Goal: Task Accomplishment & Management: Manage account settings

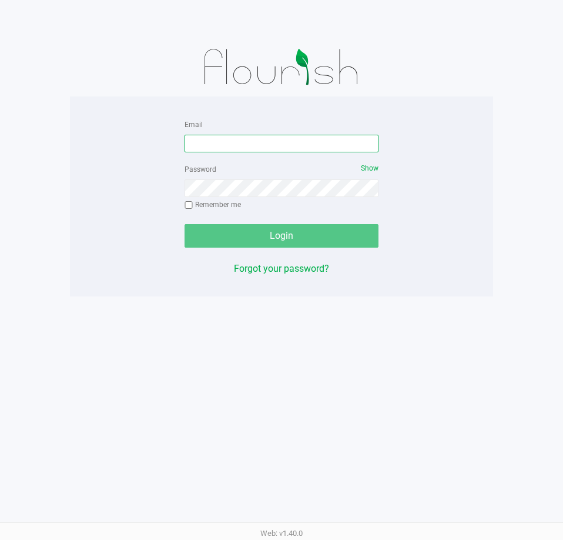
click at [261, 152] on input "Email" at bounding box center [282, 144] width 194 height 18
click at [261, 151] on input "Email" at bounding box center [282, 144] width 194 height 18
type input "Brollins@liveparallel.com"
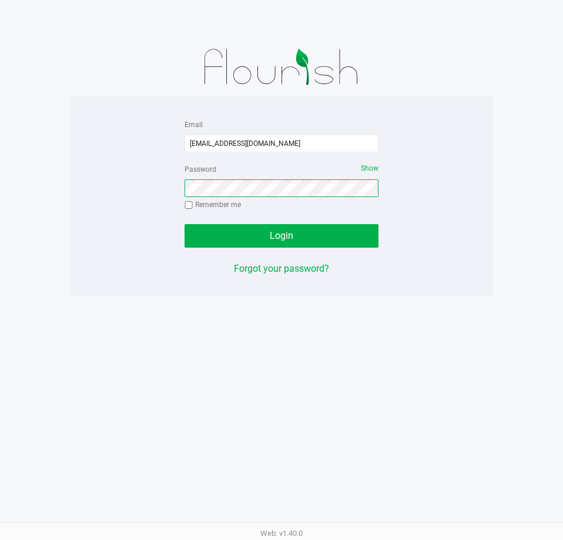
click at [185, 224] on button "Login" at bounding box center [282, 236] width 194 height 24
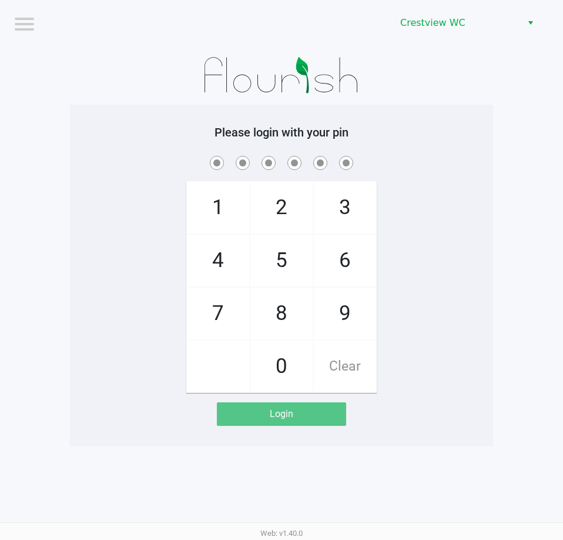
click at [348, 308] on span "9" at bounding box center [345, 314] width 62 height 52
checkbox input "true"
click at [302, 216] on span "2" at bounding box center [281, 208] width 62 height 52
checkbox input "true"
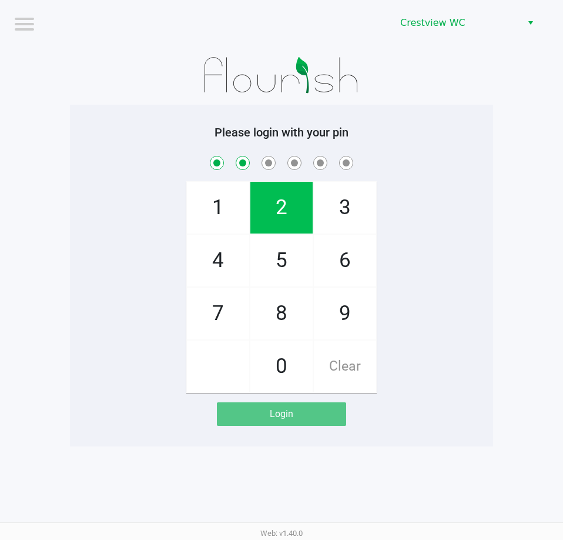
click at [302, 216] on span "2" at bounding box center [281, 208] width 62 height 52
checkbox input "true"
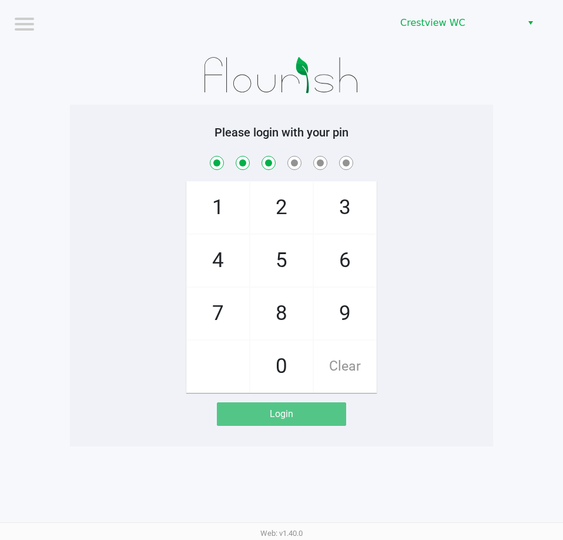
click at [298, 315] on span "8" at bounding box center [281, 314] width 62 height 52
checkbox input "true"
drag, startPoint x: 292, startPoint y: 223, endPoint x: 236, endPoint y: 215, distance: 56.4
click at [266, 221] on span "2" at bounding box center [281, 208] width 62 height 52
checkbox input "true"
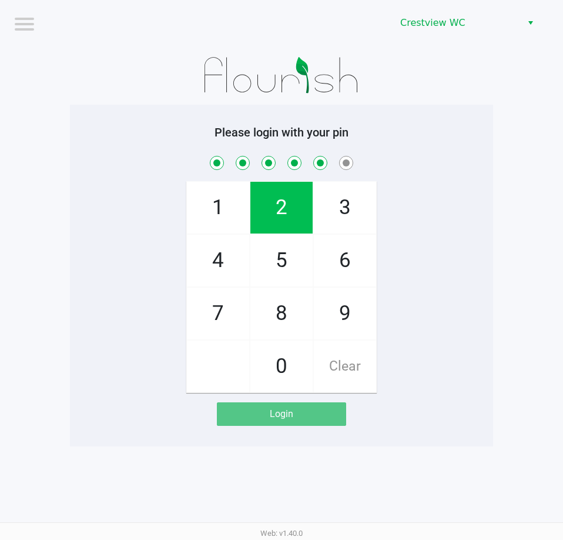
click at [235, 215] on span "1" at bounding box center [218, 208] width 62 height 52
checkbox input "true"
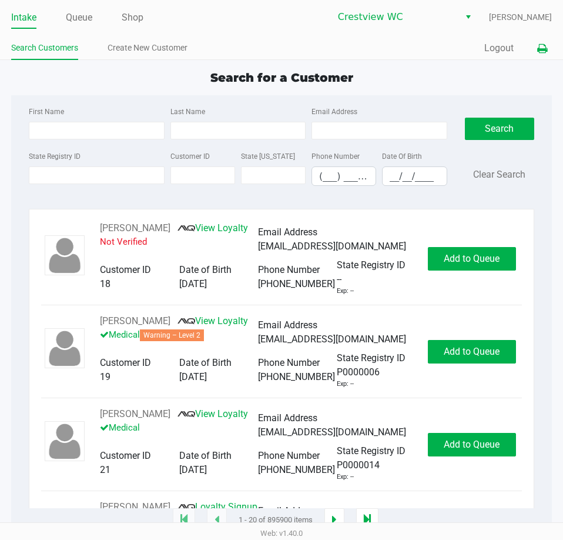
click at [543, 52] on icon at bounding box center [542, 49] width 10 height 8
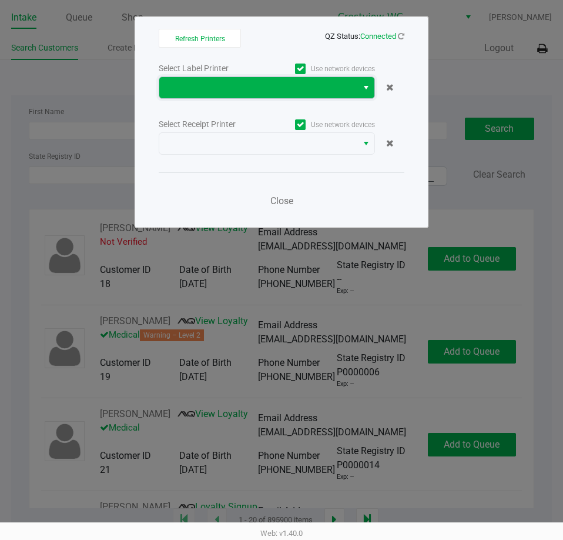
click at [302, 92] on span at bounding box center [258, 88] width 184 height 14
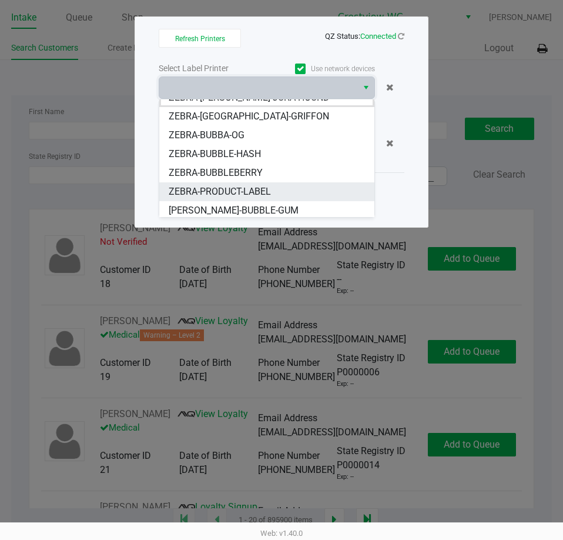
scroll to position [14, 0]
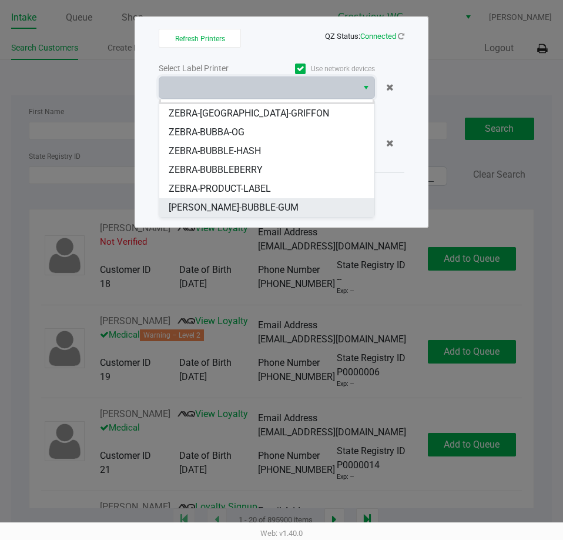
click at [271, 213] on li "ZERBA-BUBBLE-GUM" at bounding box center [266, 207] width 215 height 19
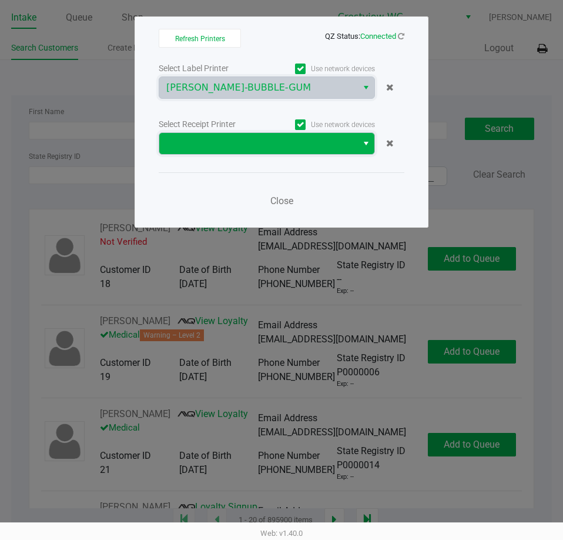
click at [287, 148] on span at bounding box center [258, 143] width 184 height 14
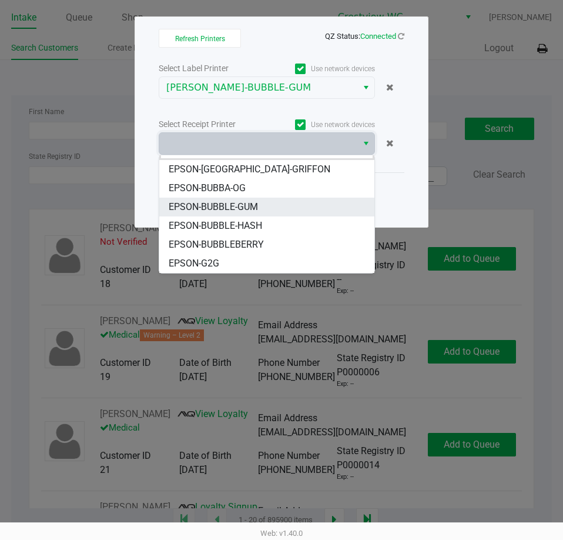
click at [263, 211] on li "EPSON-BUBBLE-GUM" at bounding box center [266, 207] width 215 height 19
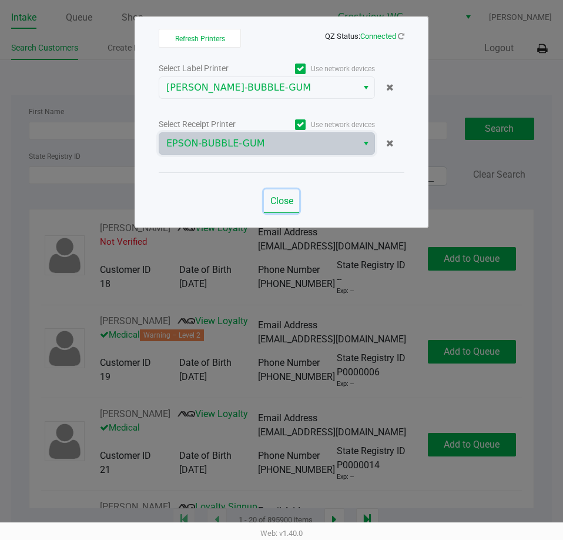
click at [276, 200] on span "Close" at bounding box center [281, 200] width 23 height 11
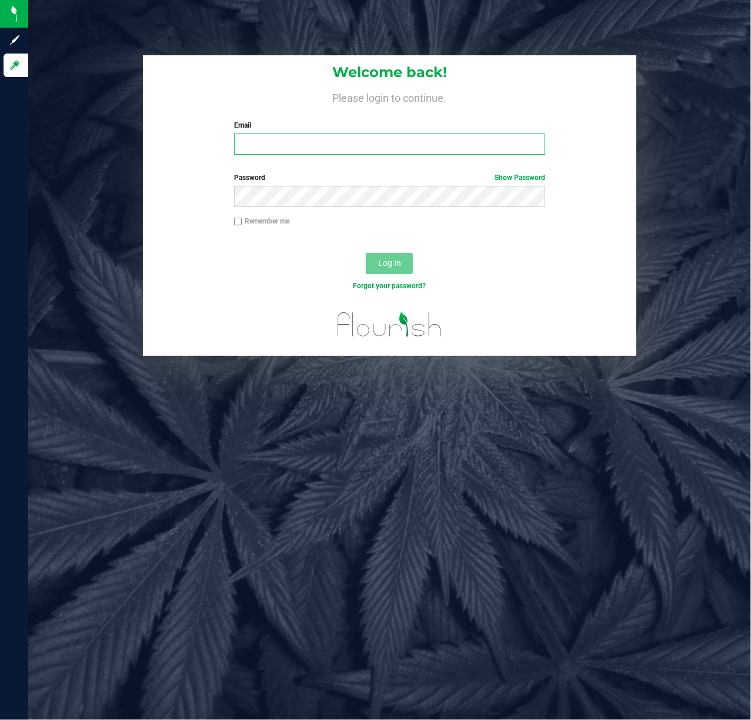
click at [342, 149] on input "Email" at bounding box center [390, 143] width 312 height 21
type input "Brollins@liveparallel.com"
click at [349, 212] on div "Password Show Password" at bounding box center [389, 194] width 493 height 44
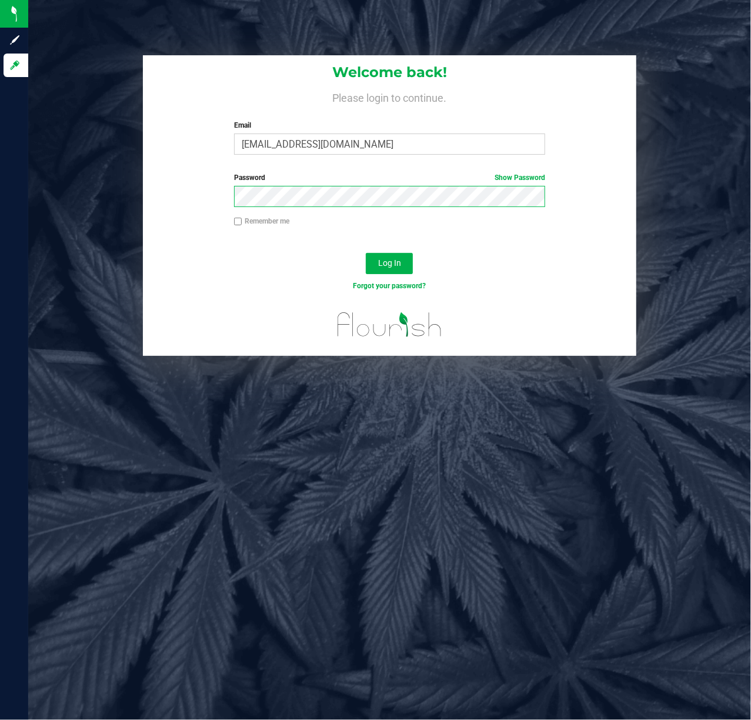
click at [366, 253] on button "Log In" at bounding box center [389, 263] width 47 height 21
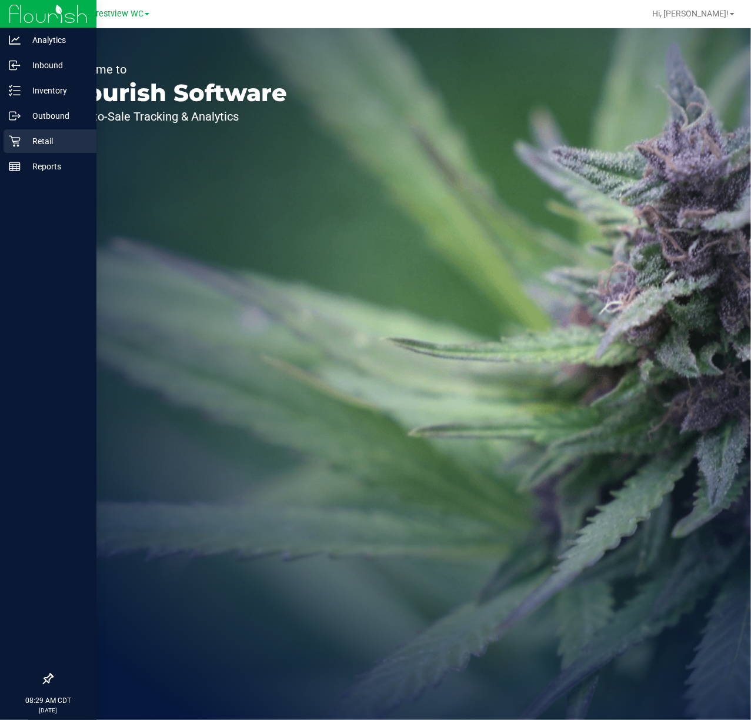
click at [12, 129] on div "Retail" at bounding box center [50, 141] width 93 height 24
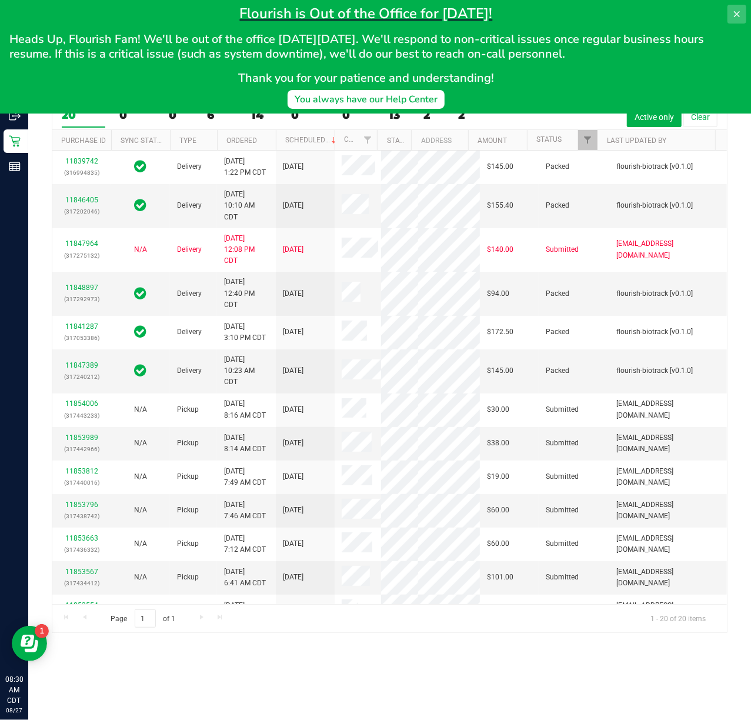
click at [734, 12] on icon at bounding box center [736, 13] width 9 height 9
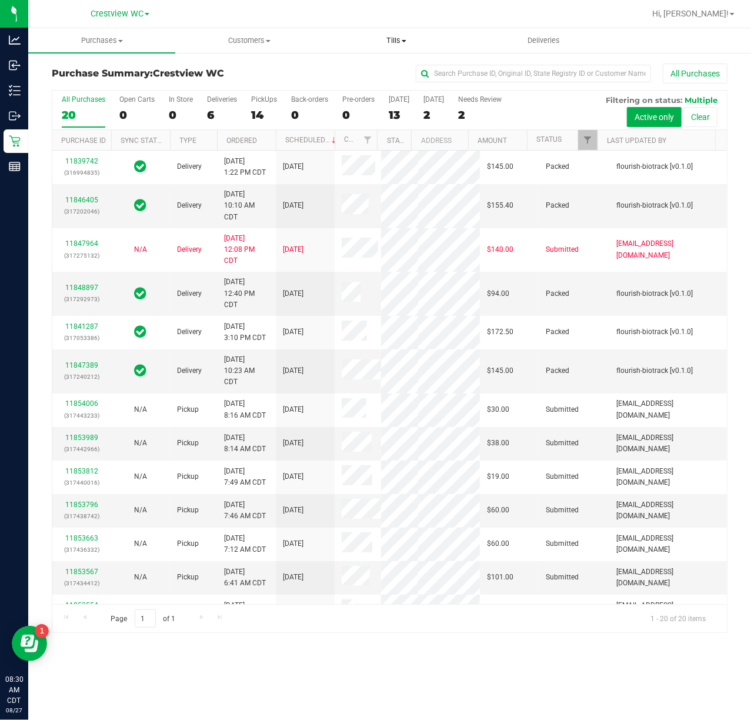
click at [390, 36] on span "Tills" at bounding box center [396, 40] width 146 height 11
click at [377, 75] on span "Manage tills" at bounding box center [362, 71] width 79 height 10
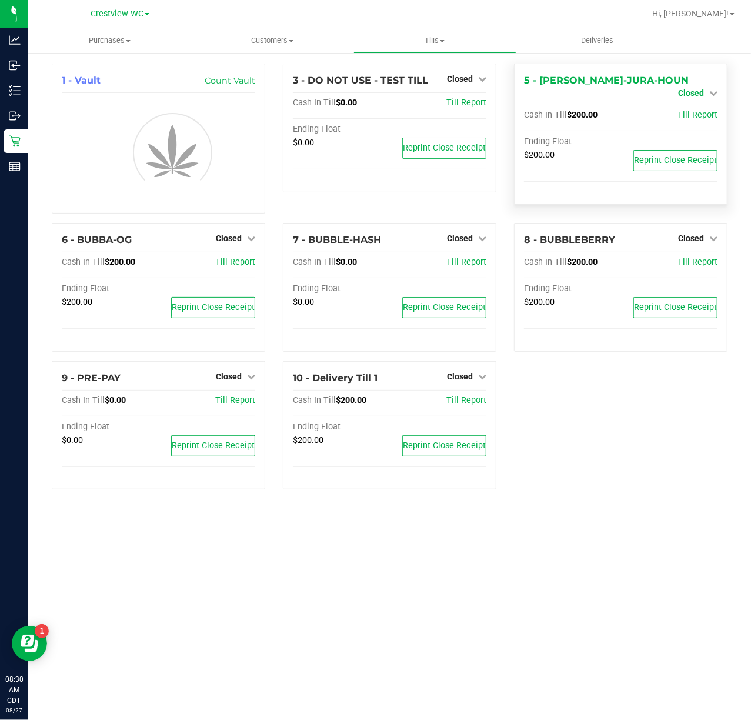
click at [714, 89] on icon at bounding box center [713, 93] width 8 height 8
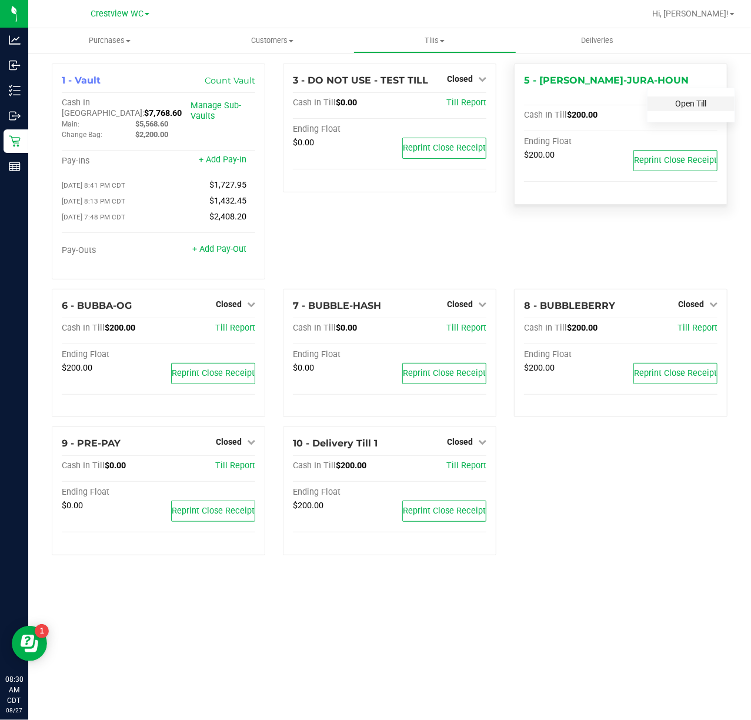
click at [699, 99] on link "Open Till" at bounding box center [690, 103] width 31 height 9
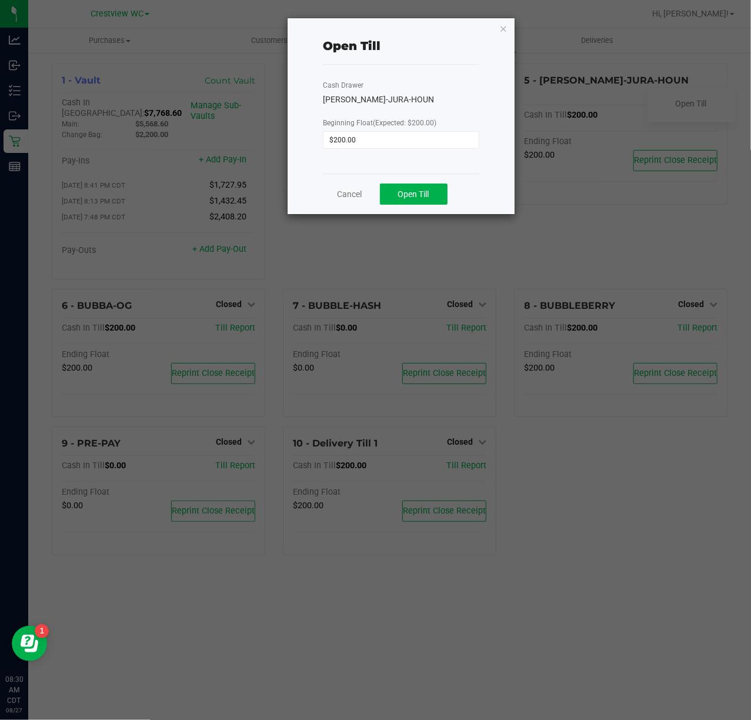
click at [431, 182] on div "Cancel Open Till" at bounding box center [401, 193] width 156 height 41
click at [426, 191] on span "Open Till" at bounding box center [413, 193] width 31 height 9
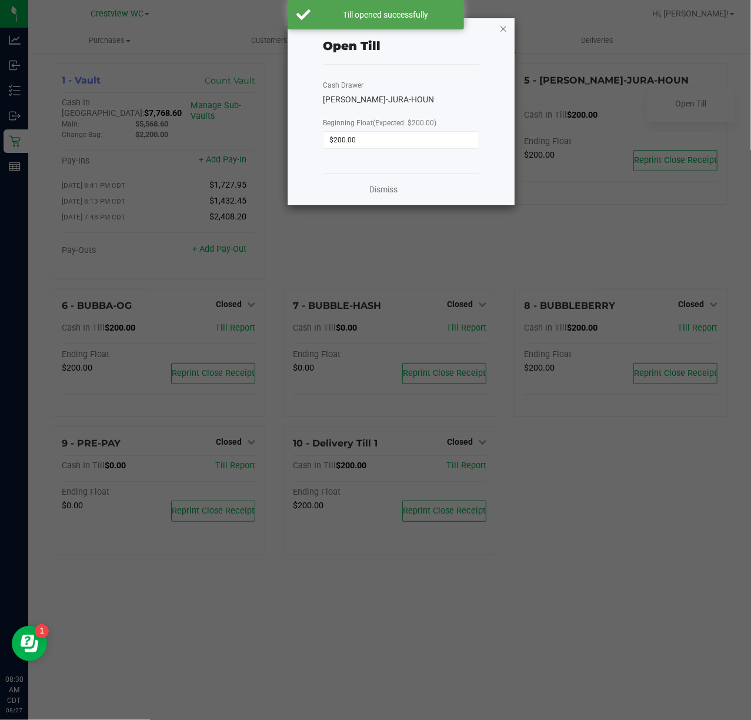
click at [503, 31] on icon "button" at bounding box center [503, 28] width 8 height 14
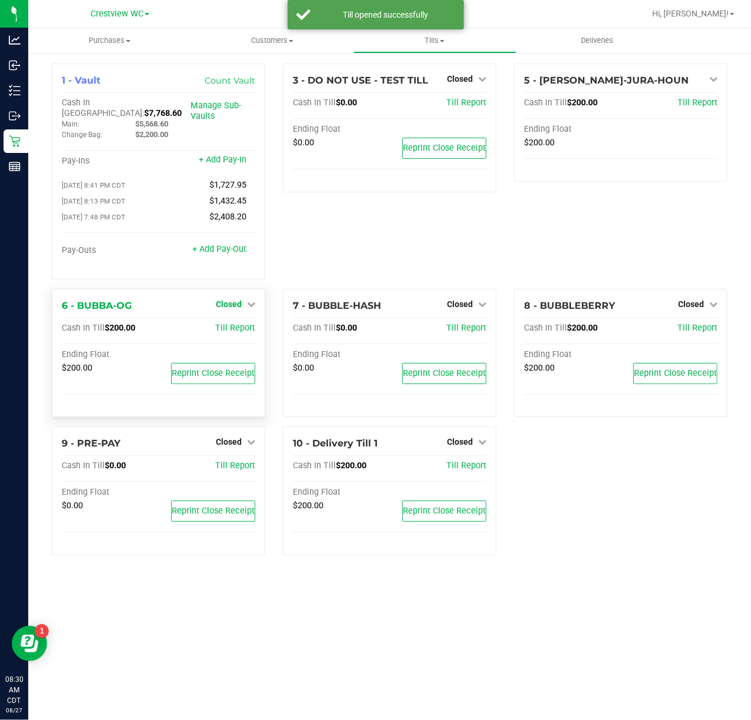
click at [236, 299] on span "Closed" at bounding box center [229, 303] width 26 height 9
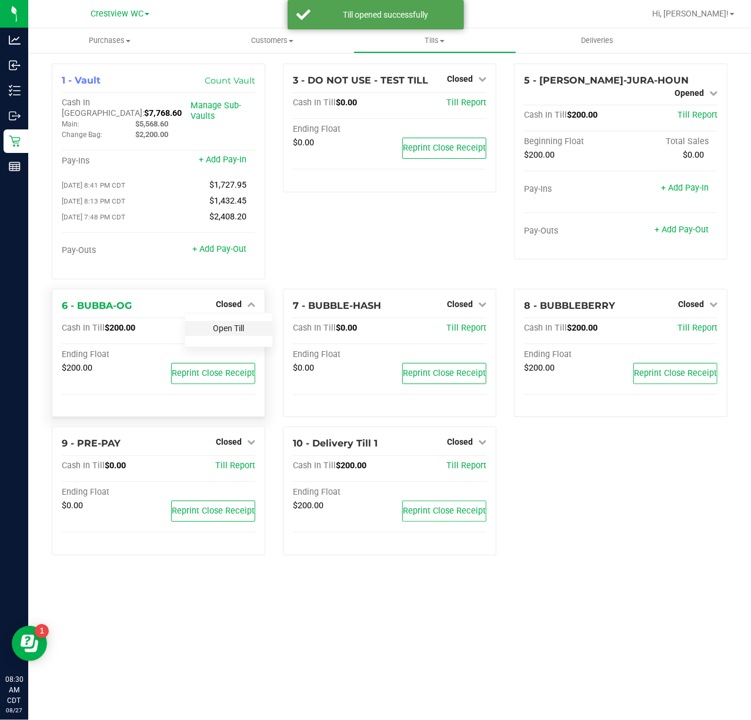
click at [230, 323] on link "Open Till" at bounding box center [228, 327] width 31 height 9
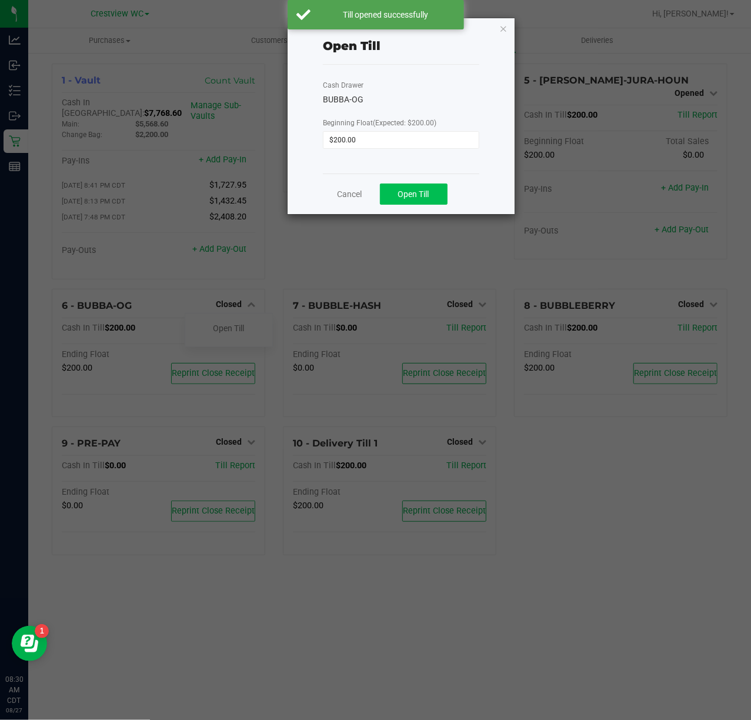
drag, startPoint x: 450, startPoint y: 191, endPoint x: 444, endPoint y: 193, distance: 6.3
click at [446, 193] on div "Cancel Open Till" at bounding box center [401, 193] width 156 height 41
click at [443, 193] on button "Open Till" at bounding box center [414, 193] width 68 height 21
click at [499, 29] on icon "button" at bounding box center [503, 28] width 8 height 14
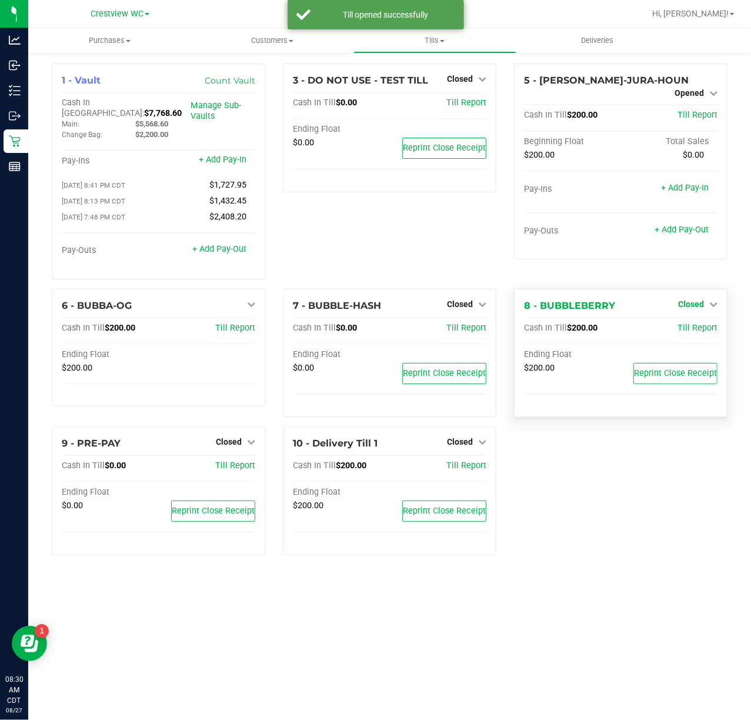
click at [697, 299] on span "Closed" at bounding box center [691, 303] width 26 height 9
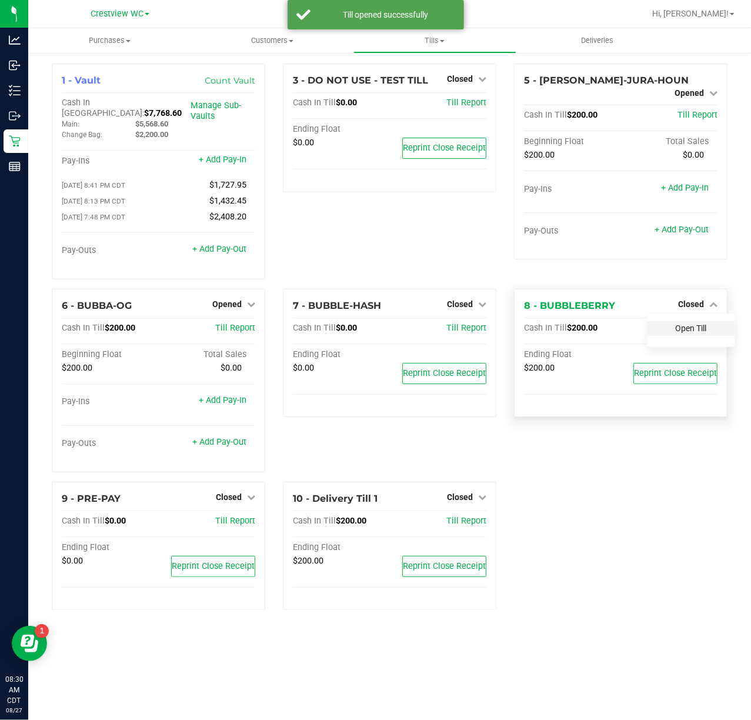
click at [694, 323] on link "Open Till" at bounding box center [690, 327] width 31 height 9
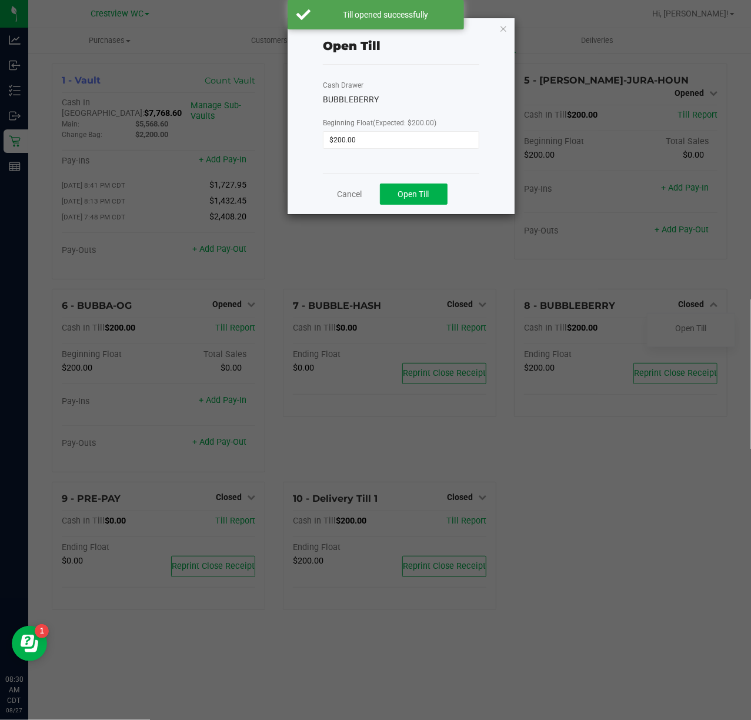
click at [377, 200] on div "Cancel Open Till" at bounding box center [401, 193] width 156 height 41
click at [388, 196] on button "Open Till" at bounding box center [414, 193] width 68 height 21
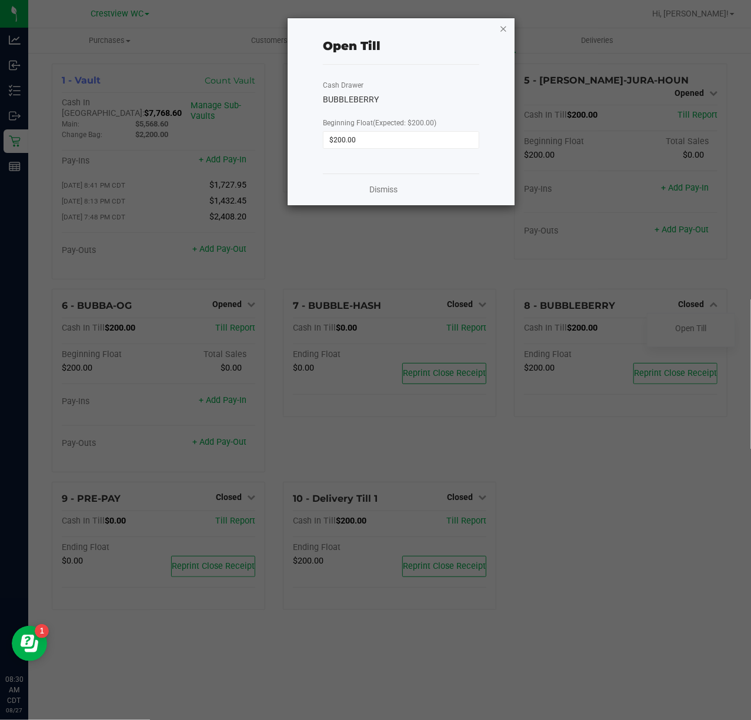
click at [502, 27] on icon "button" at bounding box center [503, 28] width 8 height 14
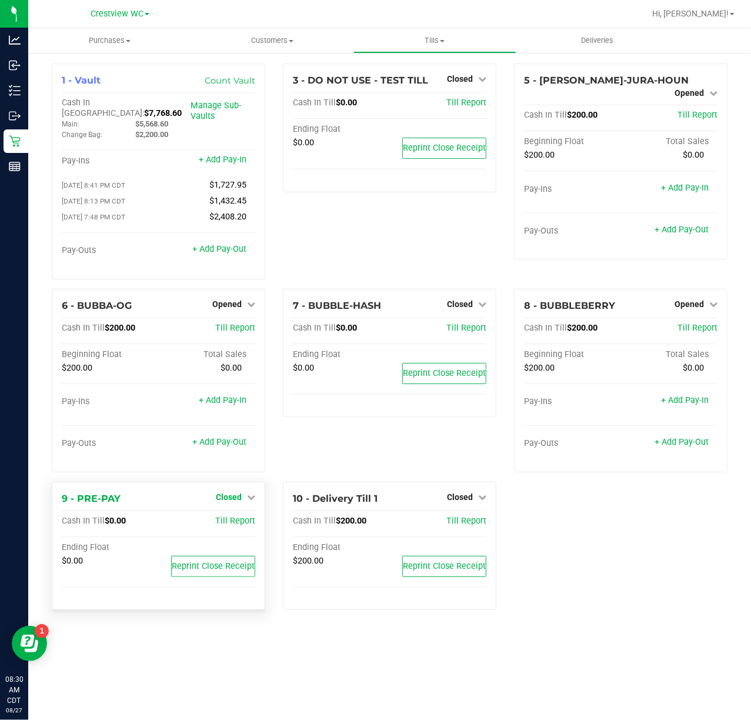
click at [241, 492] on link "Closed" at bounding box center [235, 496] width 39 height 9
click at [242, 516] on link "Open Till" at bounding box center [228, 520] width 31 height 9
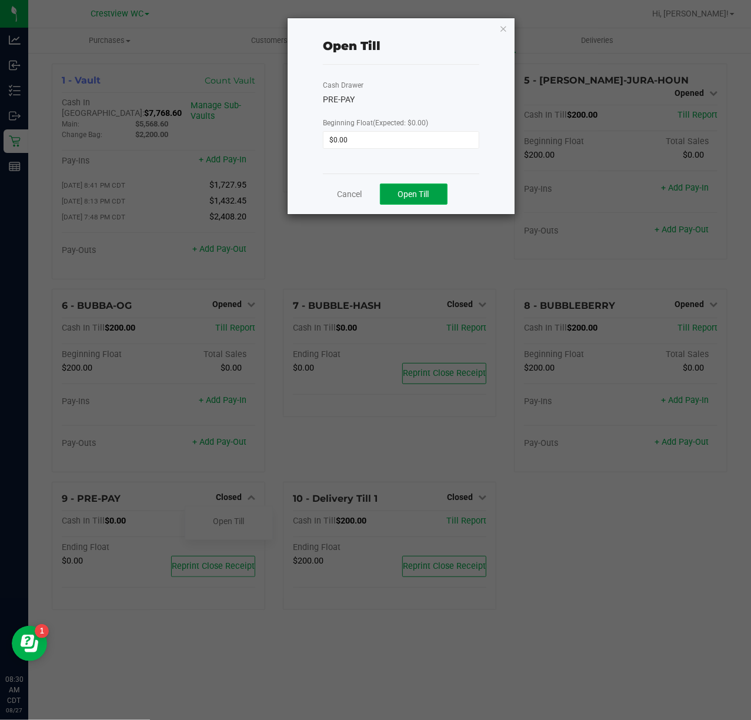
click at [423, 203] on button "Open Till" at bounding box center [414, 193] width 68 height 21
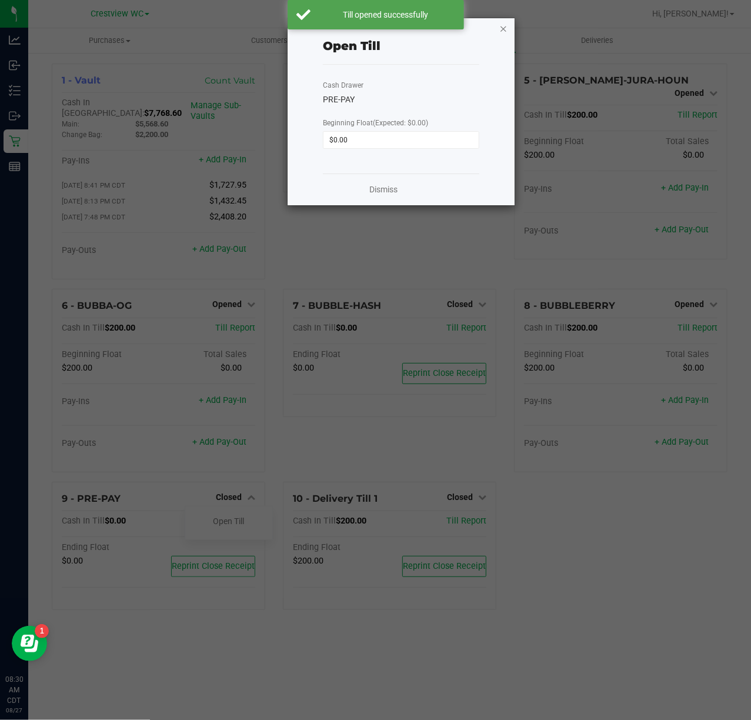
click at [502, 26] on icon "button" at bounding box center [503, 28] width 8 height 14
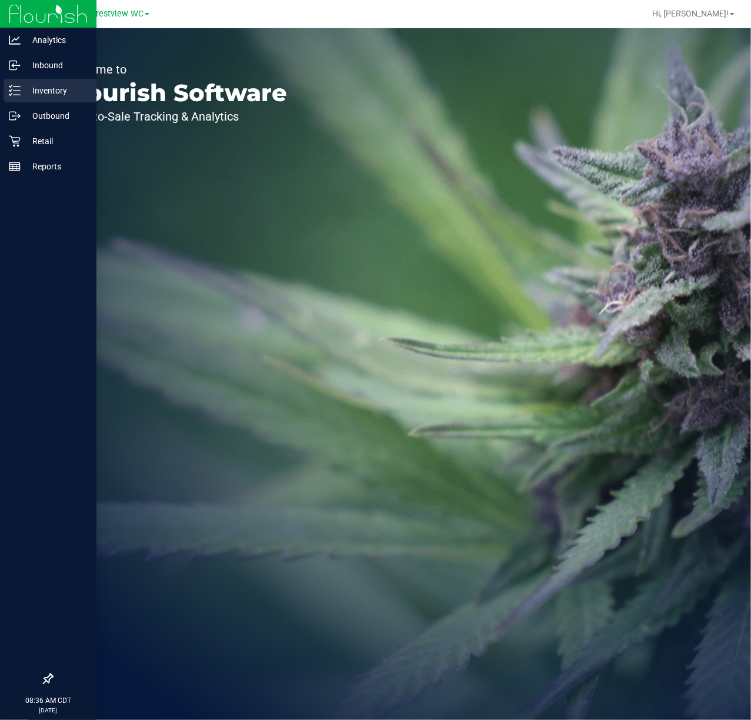
click at [22, 97] on p "Inventory" at bounding box center [56, 90] width 71 height 14
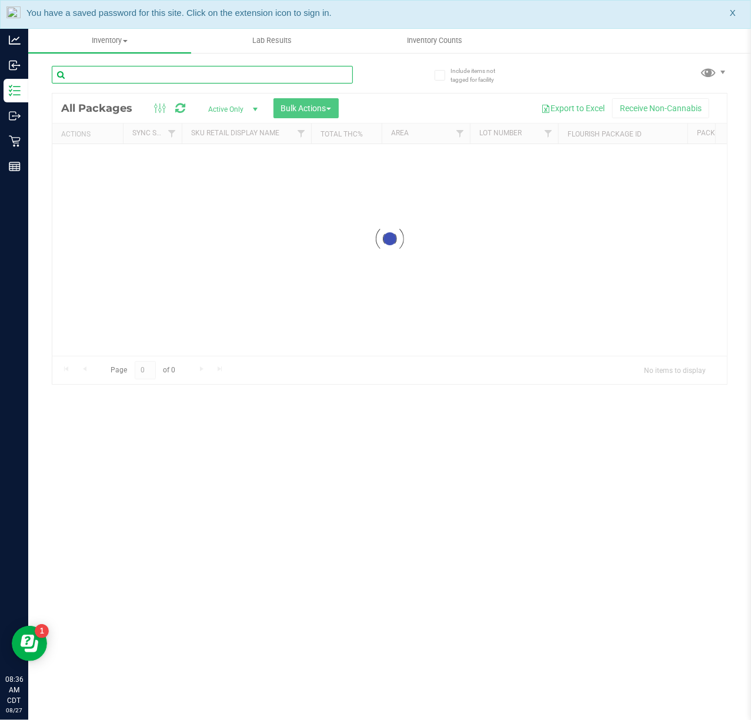
click at [161, 75] on input "text" at bounding box center [202, 75] width 301 height 18
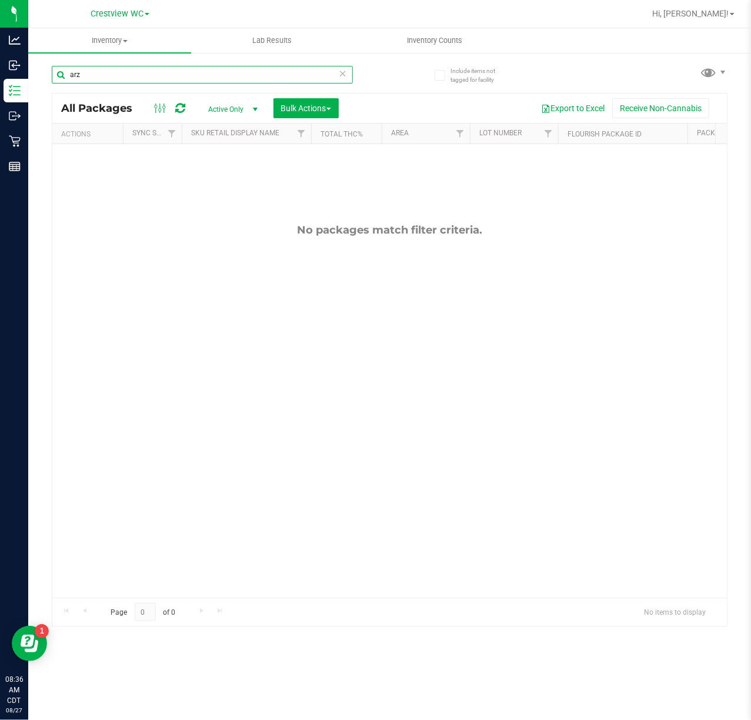
type input "arz"
